Goal: Book appointment/travel/reservation

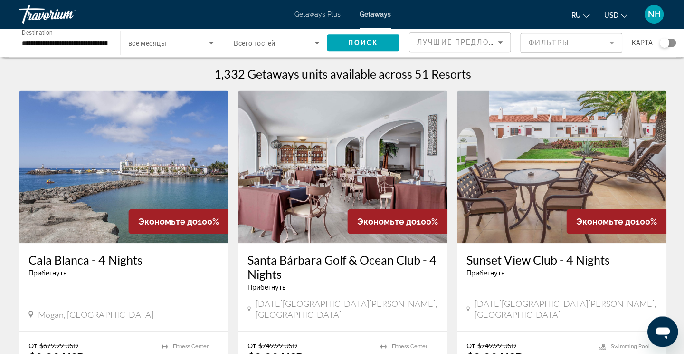
click at [332, 177] on img "Main content" at bounding box center [342, 166] width 209 height 152
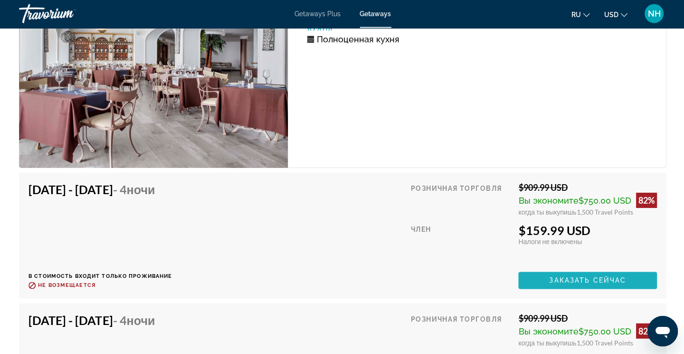
scroll to position [1850, 0]
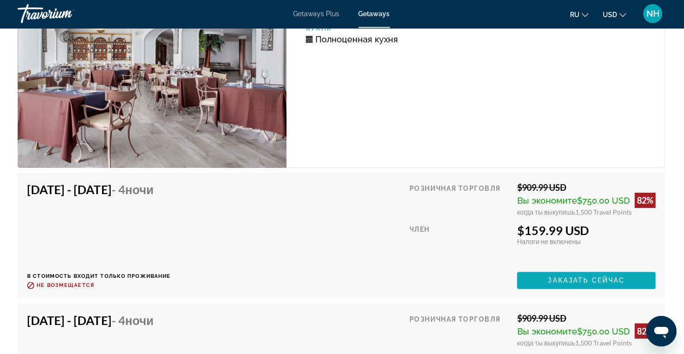
click at [427, 277] on span "Заказать сейчас" at bounding box center [586, 281] width 77 height 8
